Goal: Task Accomplishment & Management: Use online tool/utility

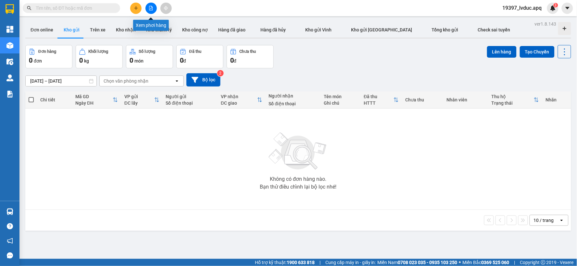
click at [150, 9] on icon "file-add" at bounding box center [151, 8] width 5 height 5
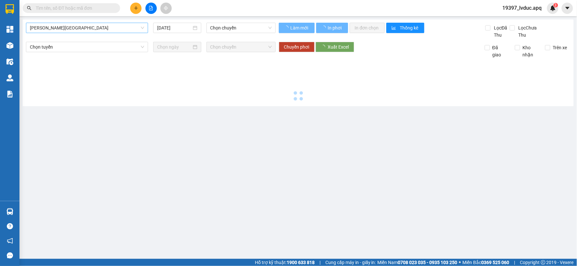
type input "[DATE]"
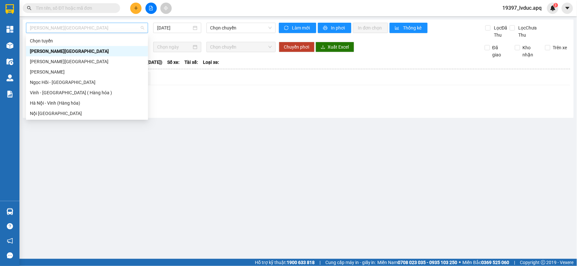
click at [97, 28] on span "[PERSON_NAME][GEOGRAPHIC_DATA]" at bounding box center [87, 28] width 114 height 10
click at [72, 94] on div "Vinh - [GEOGRAPHIC_DATA] ( Hàng hóa )" at bounding box center [87, 92] width 114 height 7
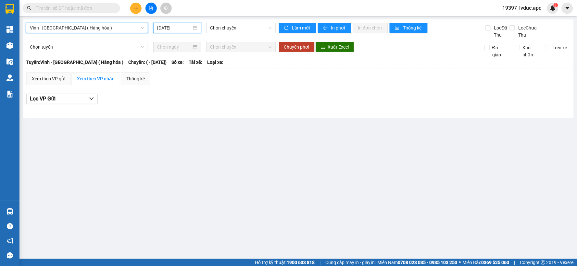
click at [182, 29] on input "[DATE]" at bounding box center [174, 27] width 34 height 7
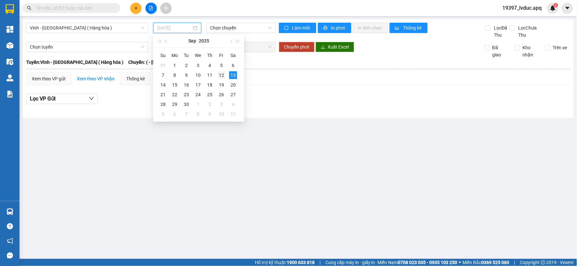
click at [220, 75] on div "12" at bounding box center [221, 75] width 8 height 8
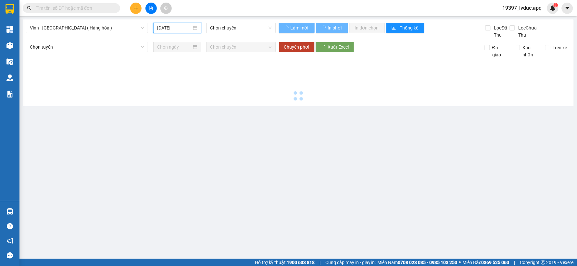
type input "[DATE]"
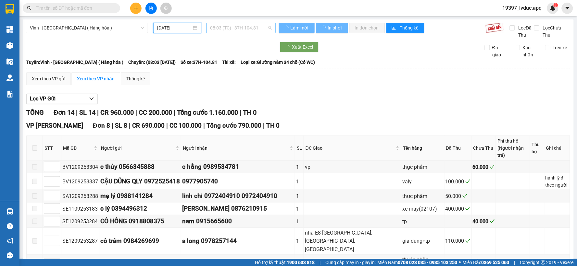
click at [235, 27] on span "08:03 (TC) - 37H-104.81" at bounding box center [240, 28] width 61 height 10
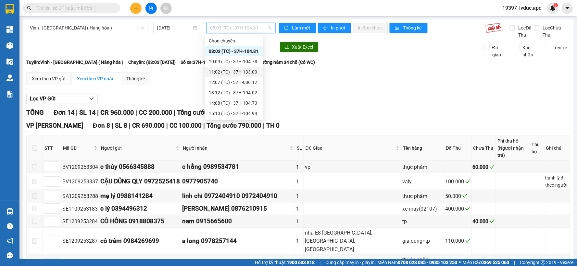
scroll to position [36, 0]
click at [236, 99] on div "22:00 (TC) - 37H-086.38" at bounding box center [234, 98] width 51 height 7
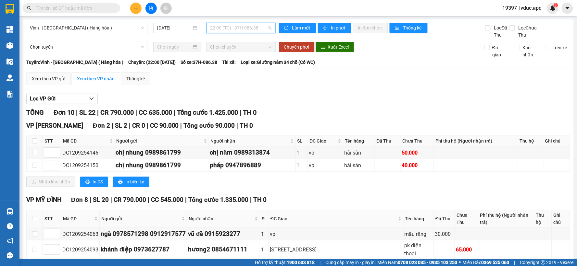
click at [252, 28] on span "22:00 (TC) - 37H-086.38" at bounding box center [240, 28] width 61 height 10
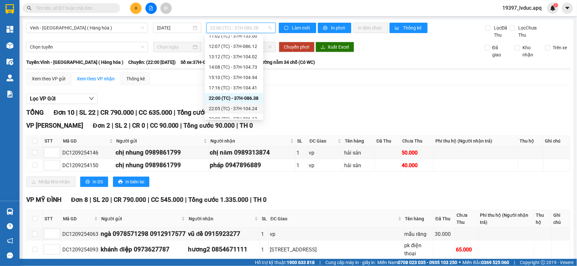
click at [253, 108] on div "22:05 (TC) - 37H-104.24" at bounding box center [234, 108] width 51 height 7
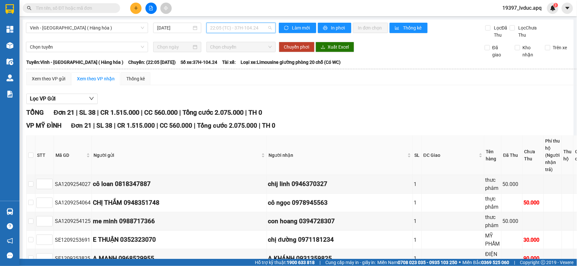
click at [268, 30] on span "22:05 (TC) - 37H-104.24" at bounding box center [240, 28] width 61 height 10
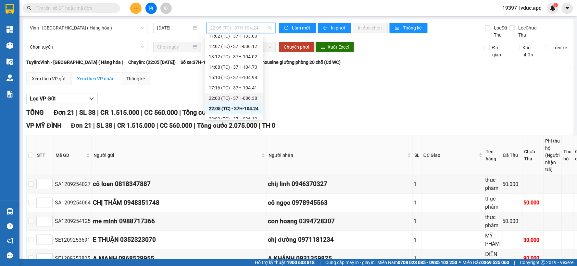
scroll to position [72, 0]
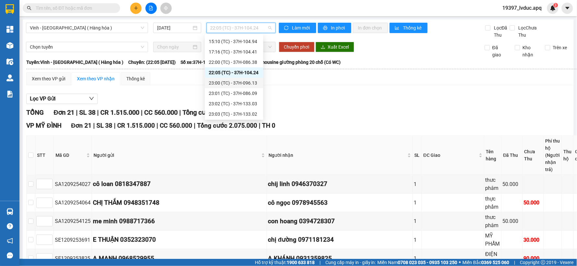
click at [249, 83] on div "23:00 (TC) - 37H-096.13" at bounding box center [234, 82] width 51 height 7
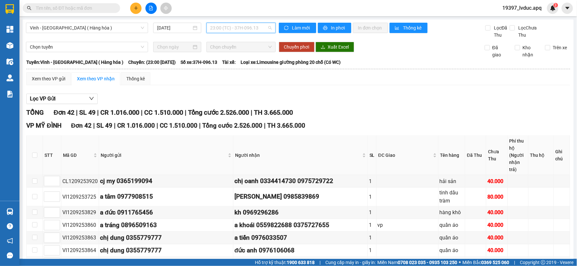
click at [236, 30] on span "23:00 (TC) - 37H-096.13" at bounding box center [240, 28] width 61 height 10
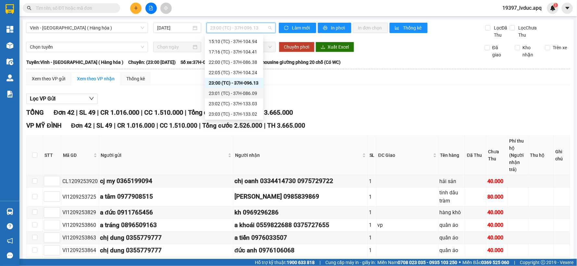
click at [252, 95] on div "23:01 (TC) - 37H-086.09" at bounding box center [234, 93] width 51 height 7
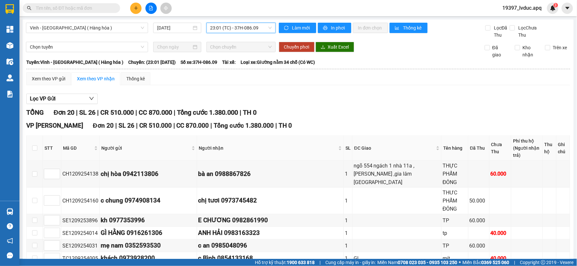
click at [257, 27] on span "23:01 (TC) - 37H-086.09" at bounding box center [240, 28] width 61 height 10
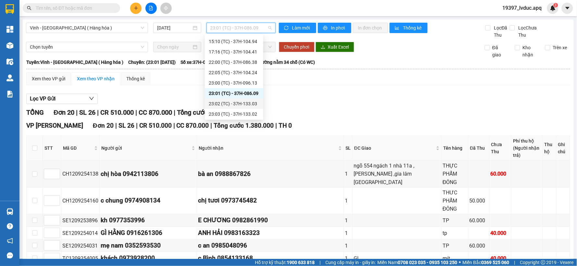
click at [251, 102] on div "23:02 (TC) - 37H-133.03" at bounding box center [234, 103] width 51 height 7
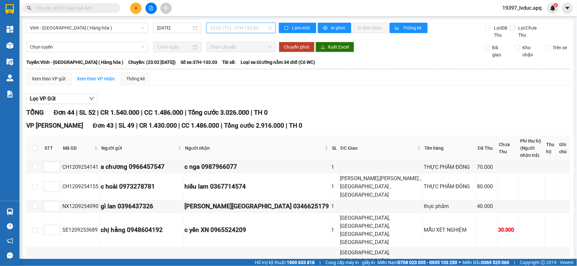
click at [265, 25] on span "23:02 (TC) - 37H-133.03" at bounding box center [240, 28] width 61 height 10
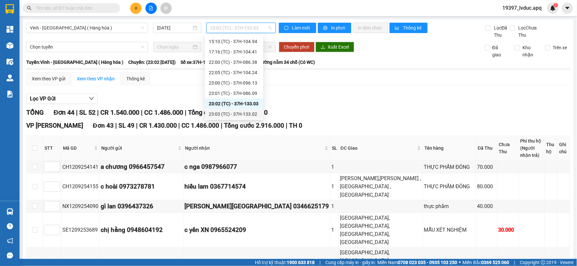
click at [251, 115] on div "23:03 (TC) - 37H-133.02" at bounding box center [234, 114] width 51 height 7
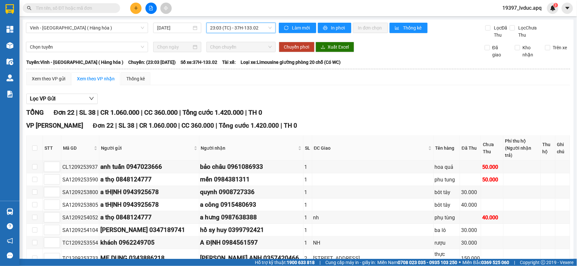
click at [266, 29] on span "23:03 (TC) - 37H-133.02" at bounding box center [240, 28] width 61 height 10
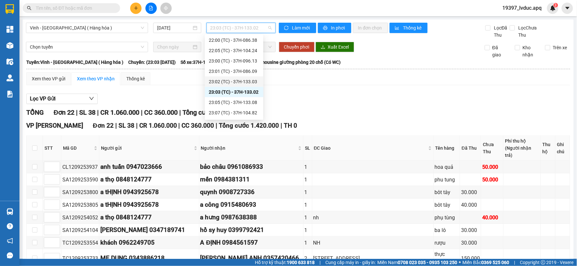
scroll to position [104, 0]
click at [247, 94] on div "23:05 (TC) - 37H-133.08" at bounding box center [234, 92] width 51 height 7
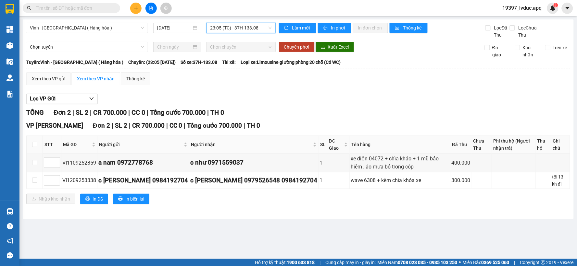
click at [249, 26] on span "23:05 (TC) - 37H-133.08" at bounding box center [240, 28] width 61 height 10
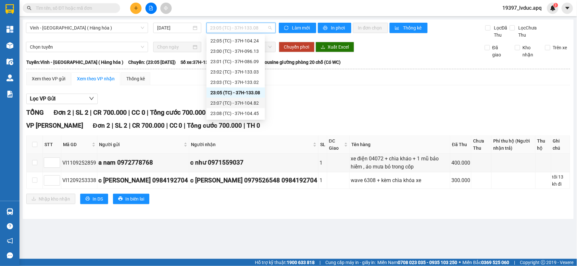
click at [245, 105] on div "23:07 (TC) - 37H-104.82" at bounding box center [235, 103] width 51 height 7
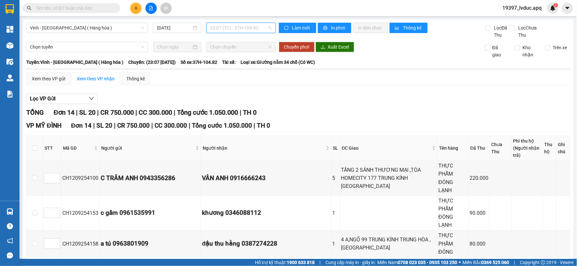
click at [267, 32] on span "23:07 (TC) - 37H-104.82" at bounding box center [240, 28] width 61 height 10
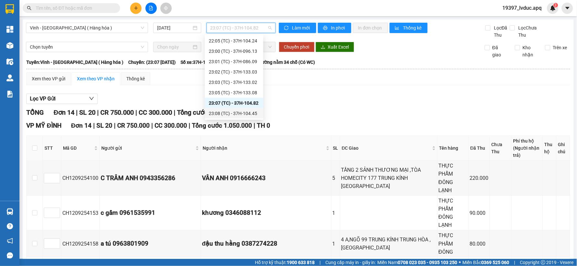
drag, startPoint x: 255, startPoint y: 113, endPoint x: 251, endPoint y: 117, distance: 5.3
click at [254, 115] on div "23:08 (TC) - 37H-104.45" at bounding box center [234, 113] width 51 height 7
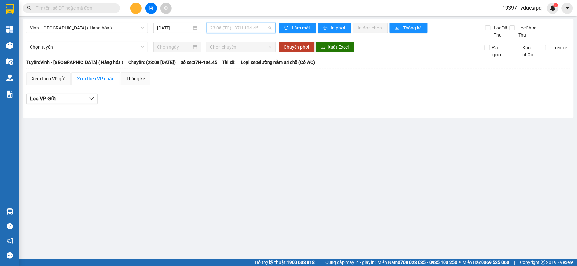
click at [258, 32] on span "23:08 (TC) - 37H-104.45" at bounding box center [240, 28] width 61 height 10
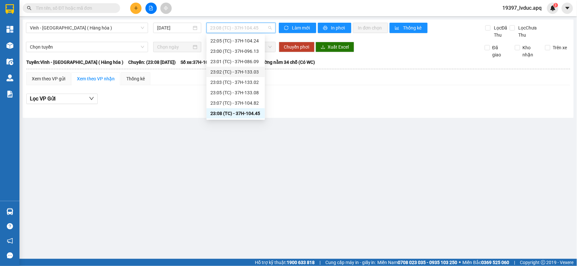
click at [257, 74] on div "23:02 (TC) - 37H-133.03" at bounding box center [235, 71] width 51 height 7
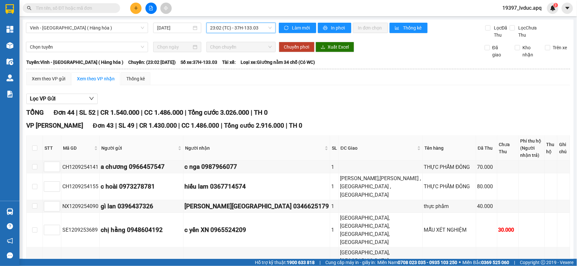
click at [263, 27] on span "23:02 (TC) - 37H-133.03" at bounding box center [240, 28] width 61 height 10
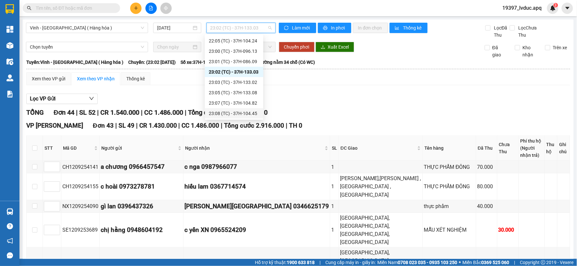
click at [252, 112] on div "23:08 (TC) - 37H-104.45" at bounding box center [234, 113] width 51 height 7
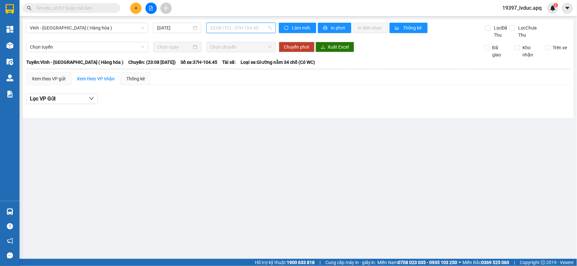
click at [265, 28] on span "23:08 (TC) - 37H-104.45" at bounding box center [240, 28] width 61 height 10
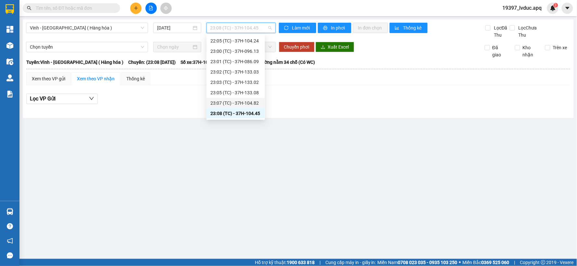
click at [260, 105] on div "23:07 (TC) - 37H-104.82" at bounding box center [235, 103] width 58 height 10
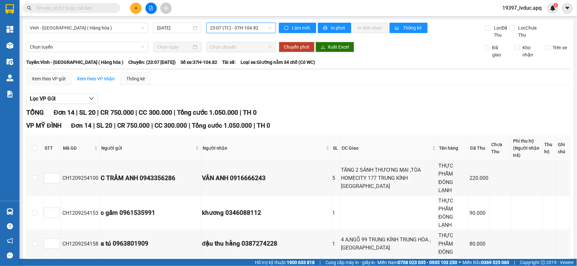
click at [264, 28] on span "23:07 (TC) - 37H-104.82" at bounding box center [240, 28] width 61 height 10
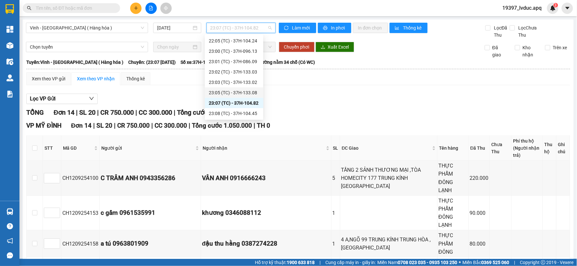
click at [248, 95] on div "23:05 (TC) - 37H-133.08" at bounding box center [234, 92] width 51 height 7
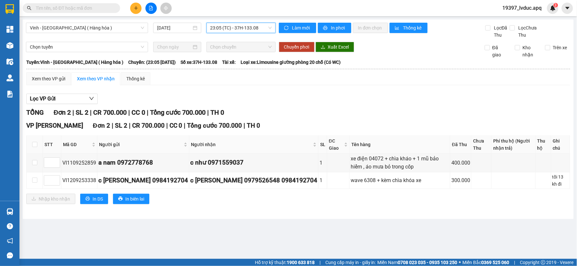
click at [261, 29] on span "23:05 (TC) - 37H-133.08" at bounding box center [240, 28] width 61 height 10
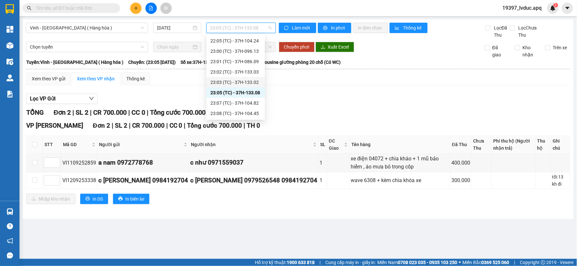
click at [252, 86] on div "23:03 (TC) - 37H-133.02" at bounding box center [235, 82] width 58 height 10
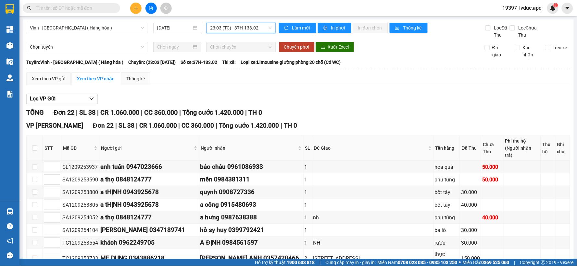
click at [257, 32] on span "23:03 (TC) - 37H-133.02" at bounding box center [240, 28] width 61 height 10
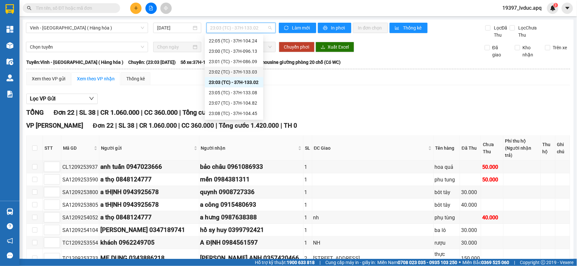
click at [257, 73] on div "23:02 (TC) - 37H-133.03" at bounding box center [234, 71] width 51 height 7
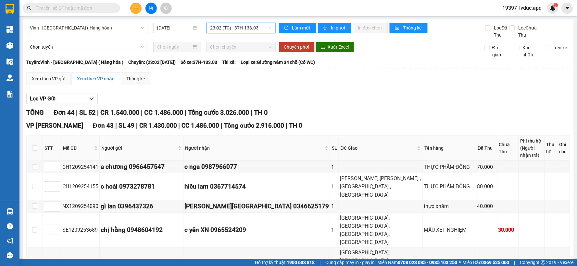
click at [255, 29] on span "23:02 (TC) - 37H-133.03" at bounding box center [240, 28] width 61 height 10
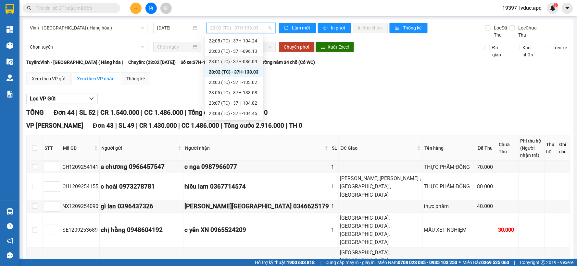
click at [255, 64] on div "23:01 (TC) - 37H-086.09" at bounding box center [234, 61] width 51 height 7
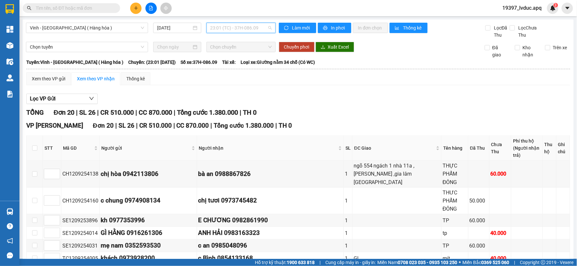
click at [251, 29] on span "23:01 (TC) - 37H-086.09" at bounding box center [240, 28] width 61 height 10
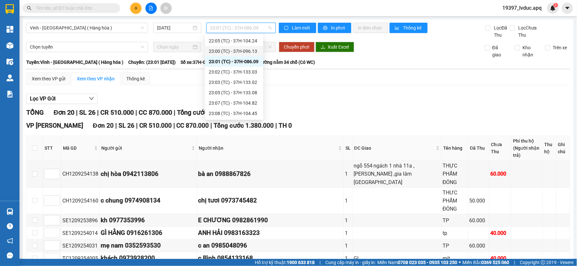
click at [253, 50] on div "23:00 (TC) - 37H-096.13" at bounding box center [234, 51] width 51 height 7
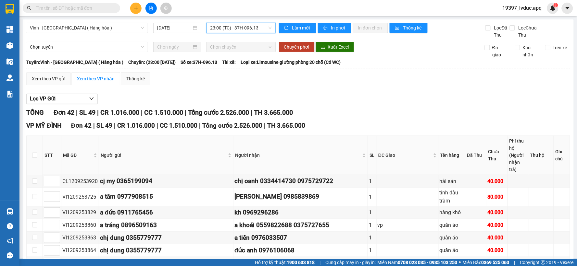
click at [261, 28] on span "23:00 (TC) - 37H-096.13" at bounding box center [240, 28] width 61 height 10
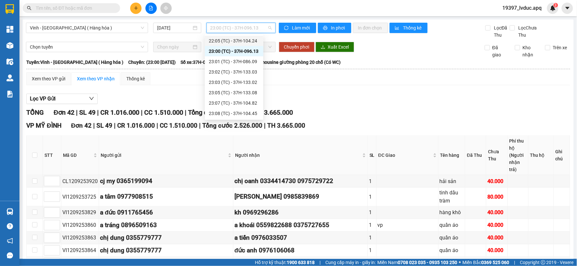
click at [254, 43] on div "22:05 (TC) - 37H-104.24" at bounding box center [234, 40] width 51 height 7
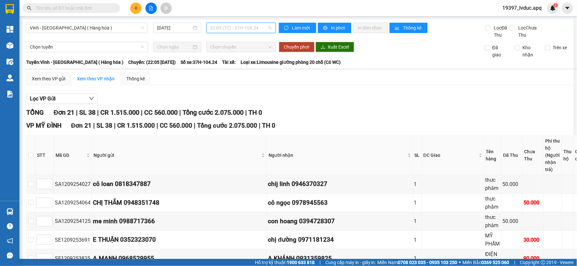
click at [262, 28] on span "22:05 (TC) - 37H-104.24" at bounding box center [240, 28] width 61 height 10
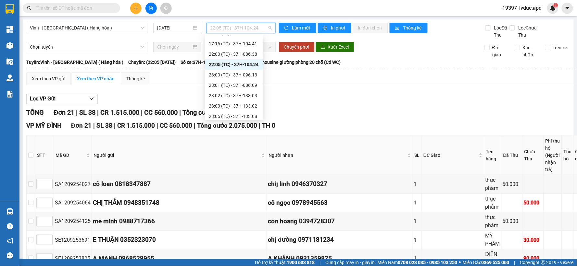
scroll to position [67, 0]
click at [252, 70] on div "22:00 (TC) - 37H-086.38" at bounding box center [234, 67] width 58 height 10
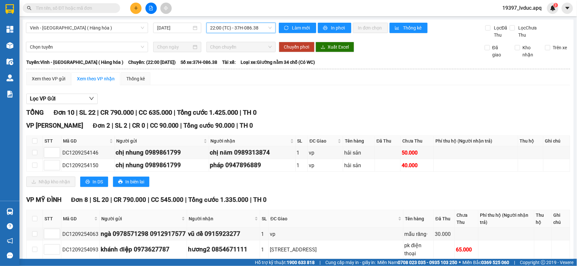
click at [261, 25] on span "22:00 (TC) - 37H-086.38" at bounding box center [240, 28] width 61 height 10
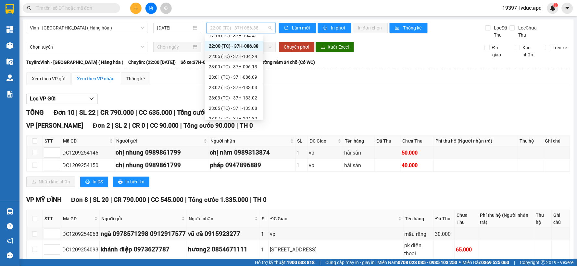
scroll to position [104, 0]
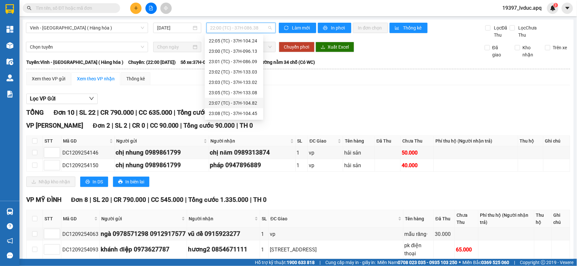
click at [253, 103] on div "23:07 (TC) - 37H-104.82" at bounding box center [234, 103] width 51 height 7
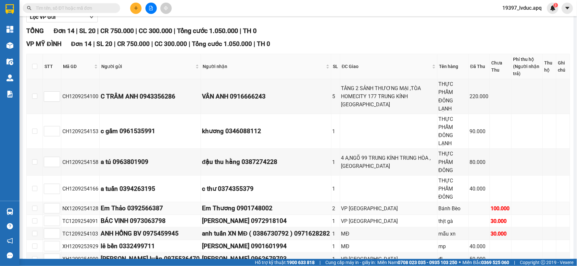
scroll to position [145, 0]
